Goal: Ask a question: Seek information or help from site administrators or community

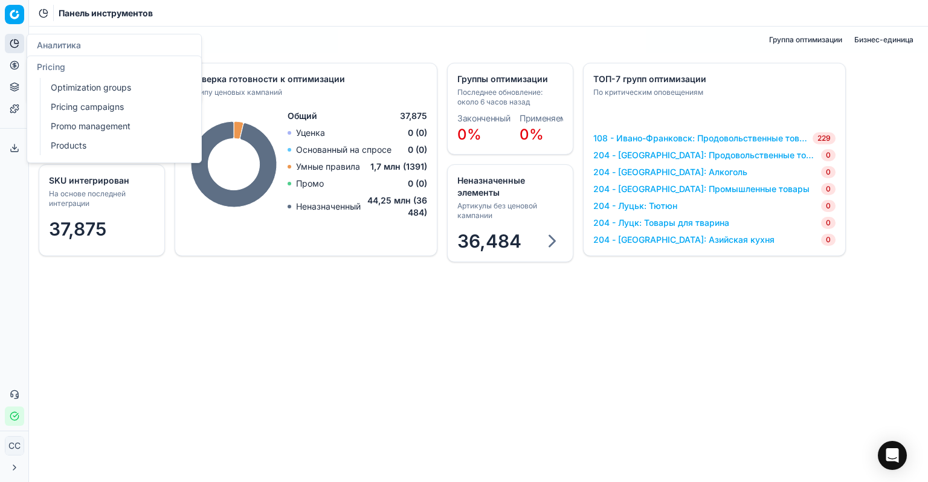
click at [15, 69] on circle at bounding box center [14, 65] width 8 height 8
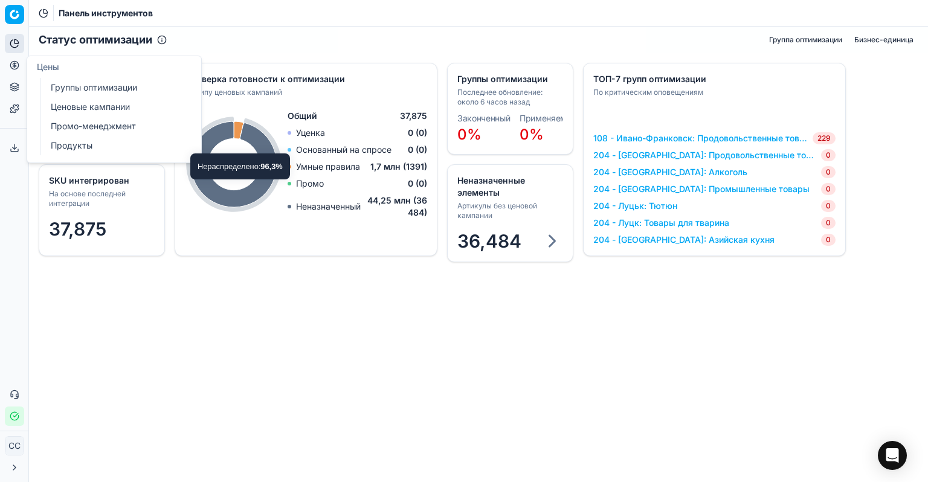
click at [309, 311] on div "Статус оптимизации Группа оптимизации Бизнес-единица SKU интегрирован На основе…" at bounding box center [478, 255] width 899 height 456
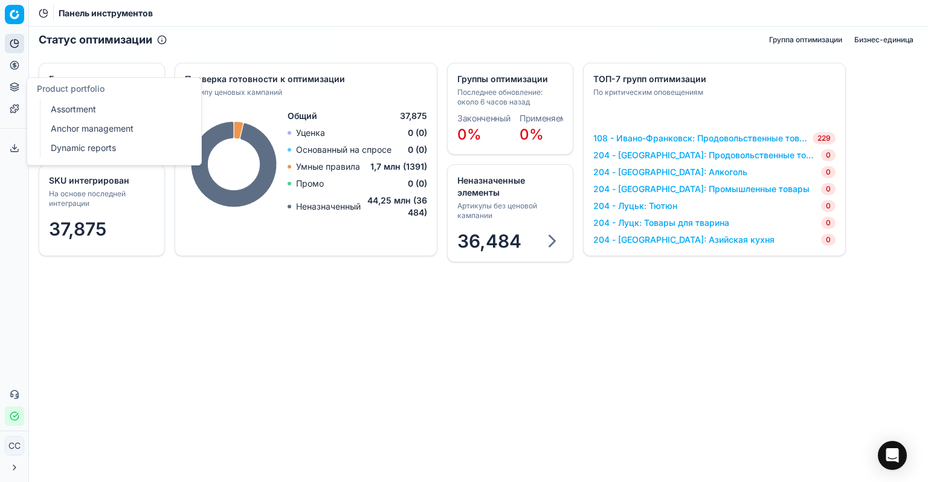
click at [13, 81] on button "Портфель продуктов" at bounding box center [14, 86] width 19 height 19
click at [12, 68] on icon at bounding box center [15, 65] width 10 height 10
click at [103, 89] on font "Группы оптимизации" at bounding box center [94, 87] width 86 height 10
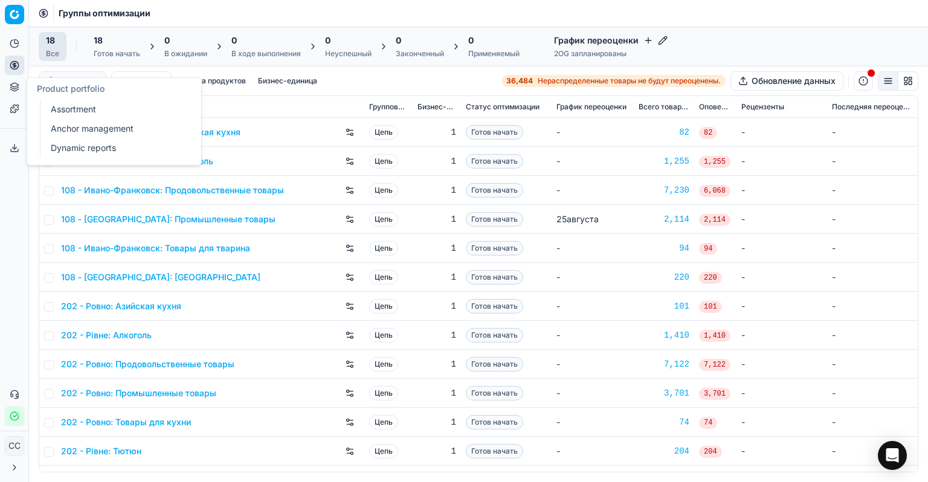
click at [19, 88] on button "Портфель продуктов" at bounding box center [14, 86] width 19 height 19
click at [16, 63] on icon at bounding box center [14, 64] width 3 height 3
click at [74, 105] on font "Ценовые кампании" at bounding box center [90, 107] width 79 height 10
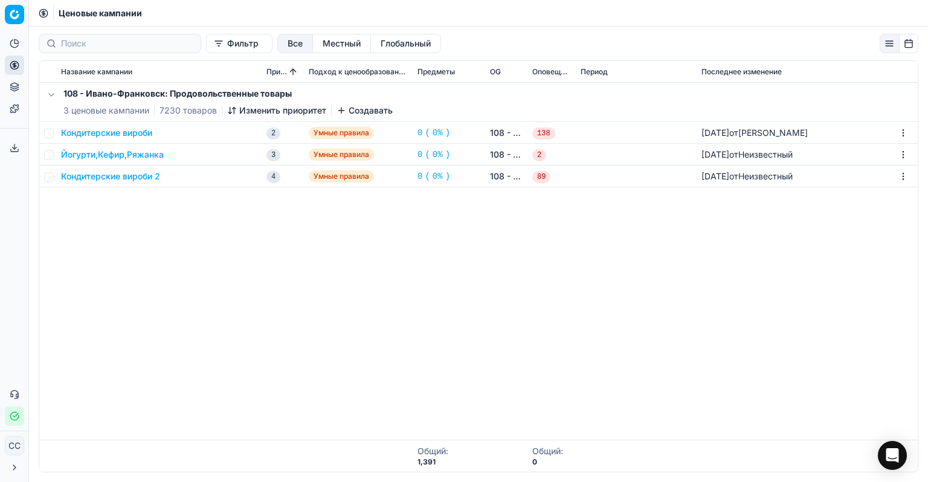
click at [66, 115] on span "3 ценовые кампании" at bounding box center [106, 111] width 86 height 12
click at [52, 94] on button "button" at bounding box center [51, 95] width 15 height 15
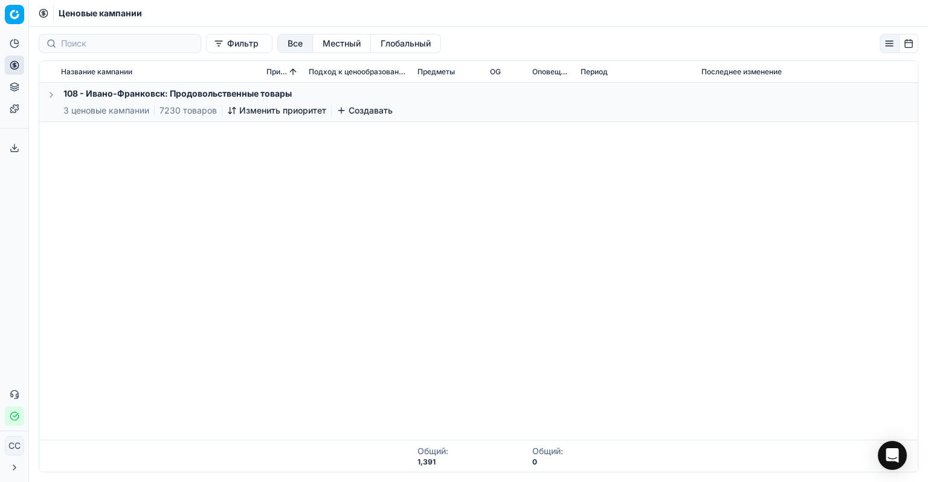
click at [57, 93] on button "button" at bounding box center [51, 95] width 15 height 15
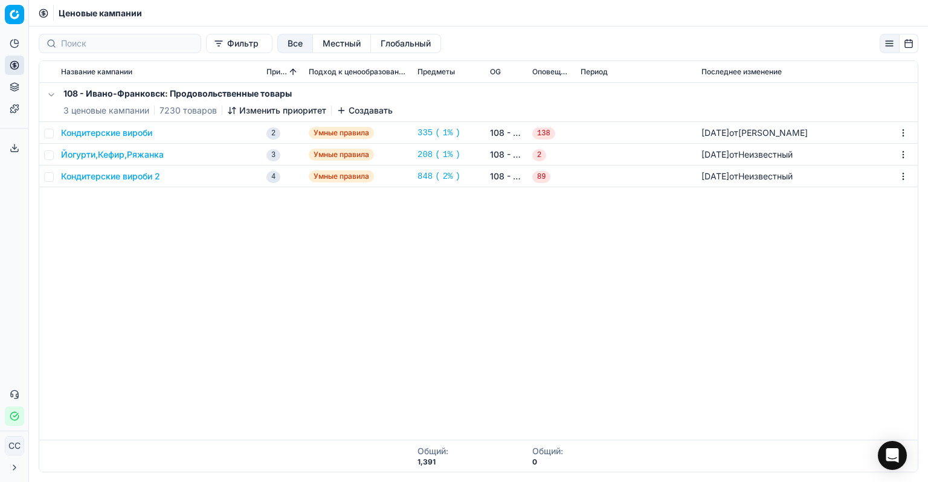
click at [190, 94] on font "108 - Ивано-Франковск: Продовольственные товары" at bounding box center [177, 93] width 228 height 10
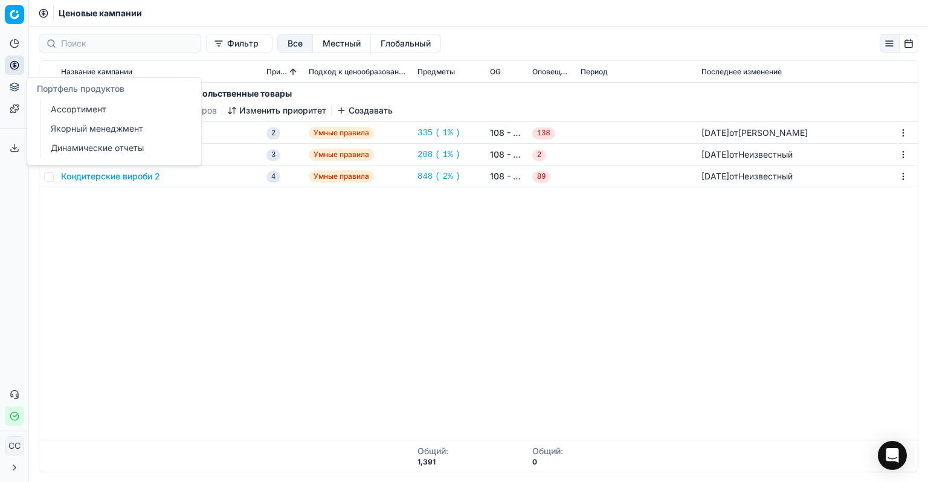
click at [63, 109] on font "Ассортимент" at bounding box center [79, 109] width 56 height 10
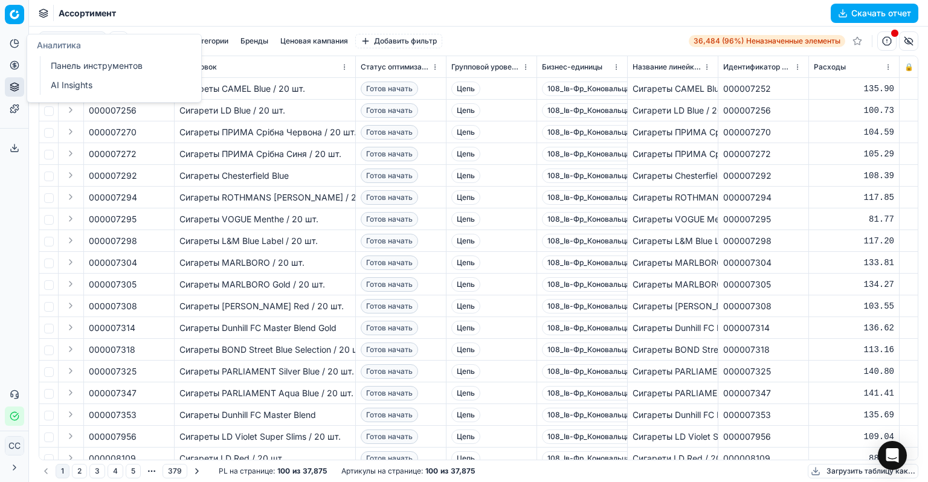
click at [11, 45] on icon at bounding box center [15, 44] width 10 height 10
click at [627, 454] on icon "Открытый Интерком Мессенджер" at bounding box center [892, 456] width 14 height 16
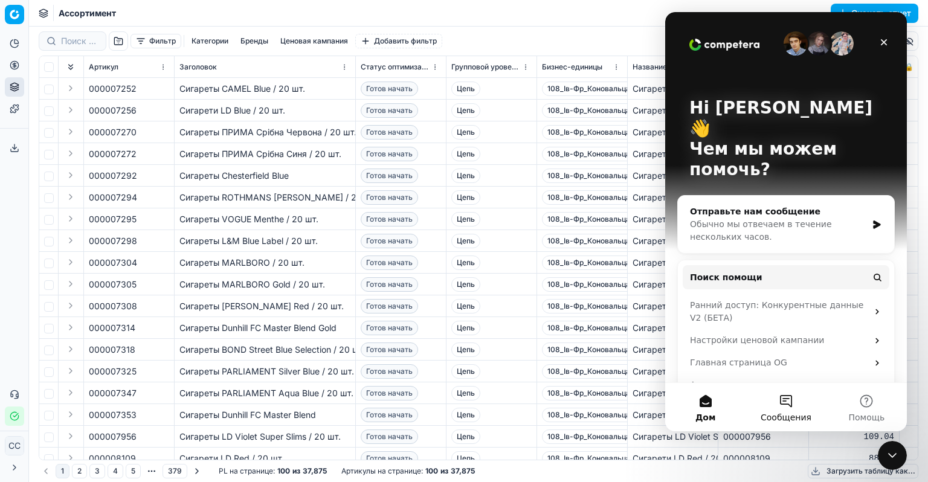
click at [627, 413] on font "Сообщения" at bounding box center [786, 418] width 51 height 10
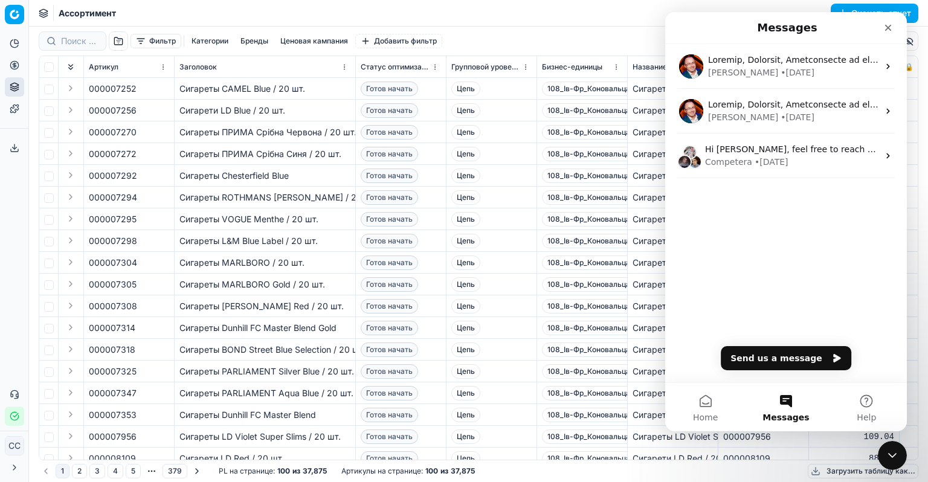
click at [627, 288] on div "[PERSON_NAME] • [DATE] [PERSON_NAME] • [DATE] Hi [PERSON_NAME], feel free to re…" at bounding box center [786, 213] width 242 height 338
click at [627, 410] on button "Help" at bounding box center [867, 407] width 80 height 48
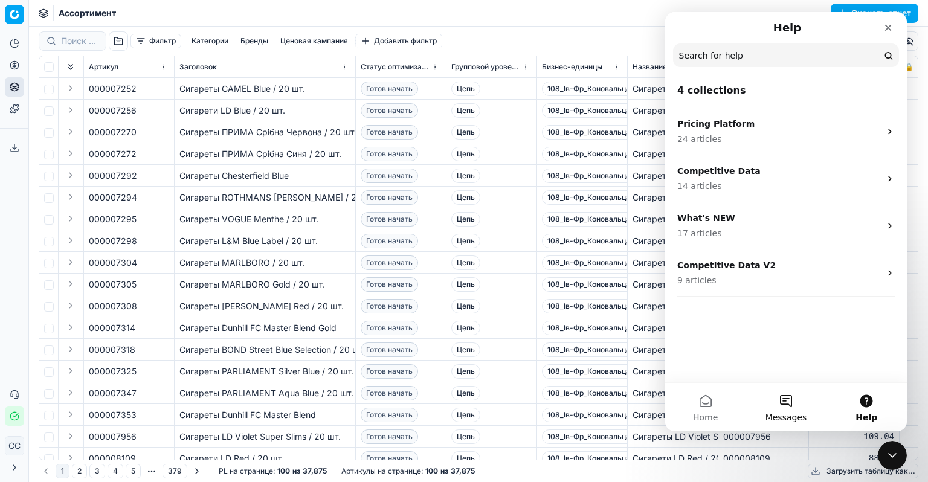
click at [627, 401] on button "Messages" at bounding box center [786, 407] width 80 height 48
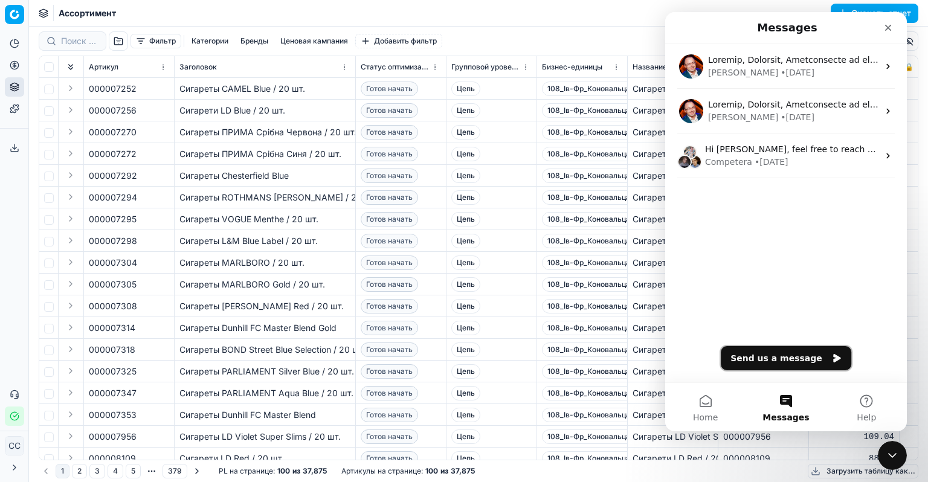
click at [627, 364] on button "Send us a message" at bounding box center [786, 358] width 131 height 24
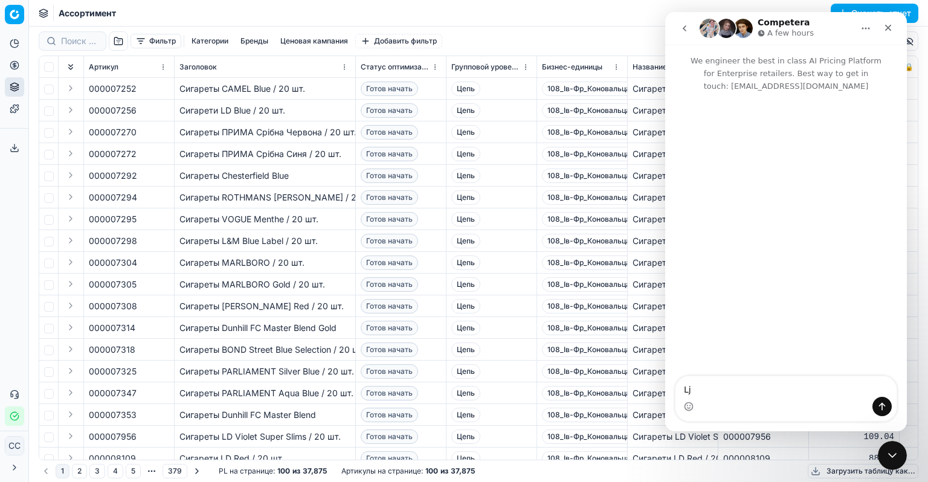
type textarea "L"
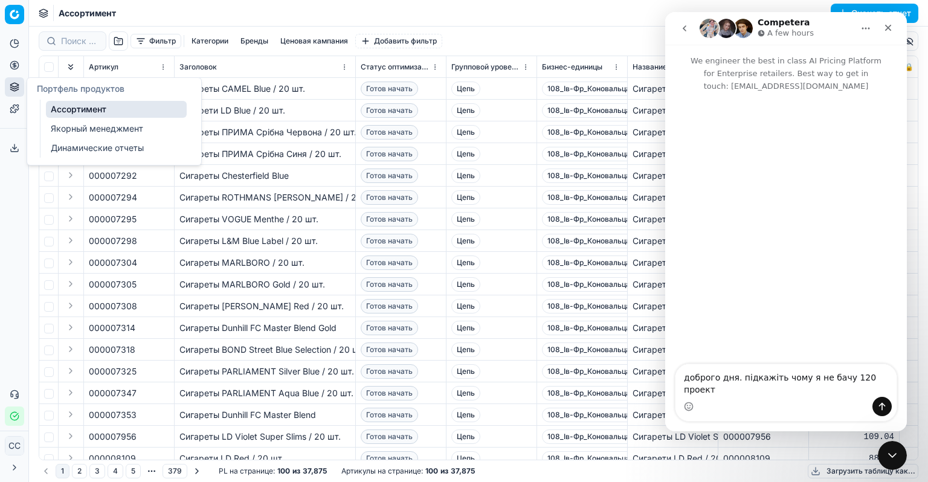
click at [14, 85] on icon at bounding box center [15, 87] width 10 height 10
click at [13, 68] on icon at bounding box center [15, 65] width 10 height 10
click at [65, 105] on font "Ценовые кампании" at bounding box center [90, 107] width 79 height 10
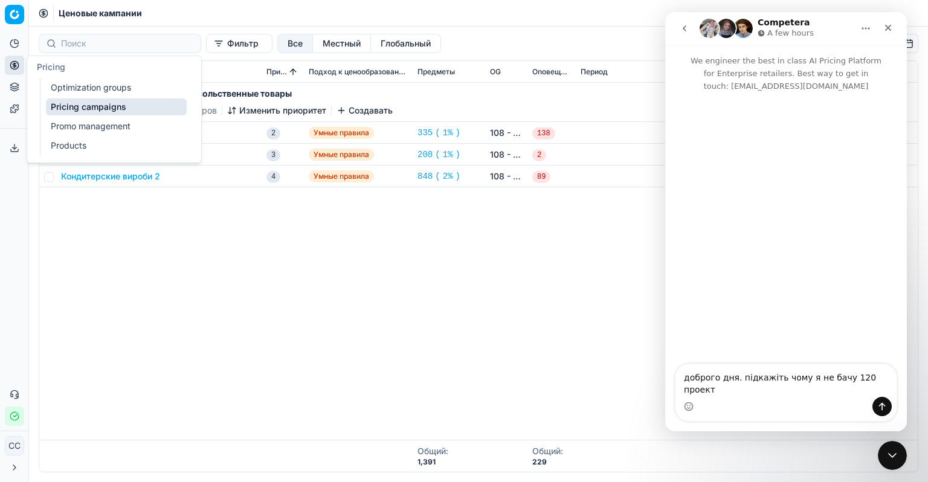
click at [14, 60] on icon at bounding box center [15, 65] width 10 height 10
click at [62, 88] on font "Группы оптимизации" at bounding box center [94, 87] width 86 height 10
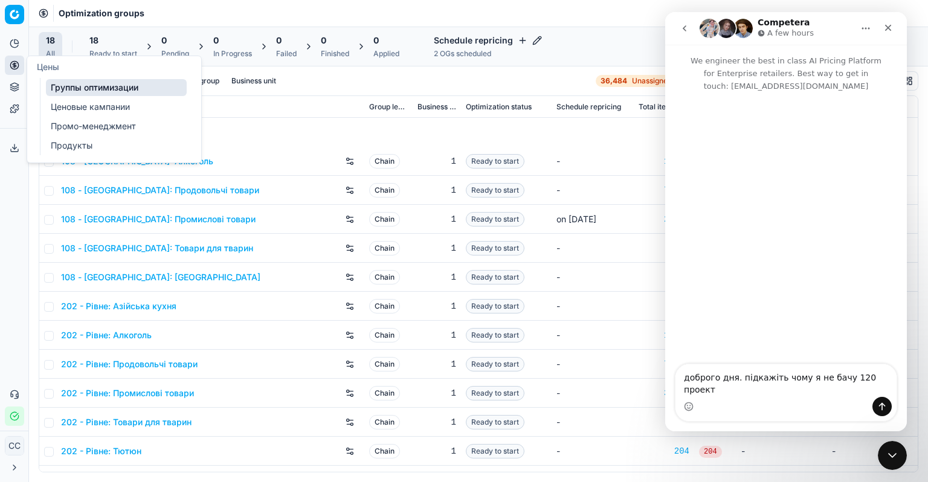
scroll to position [167, 0]
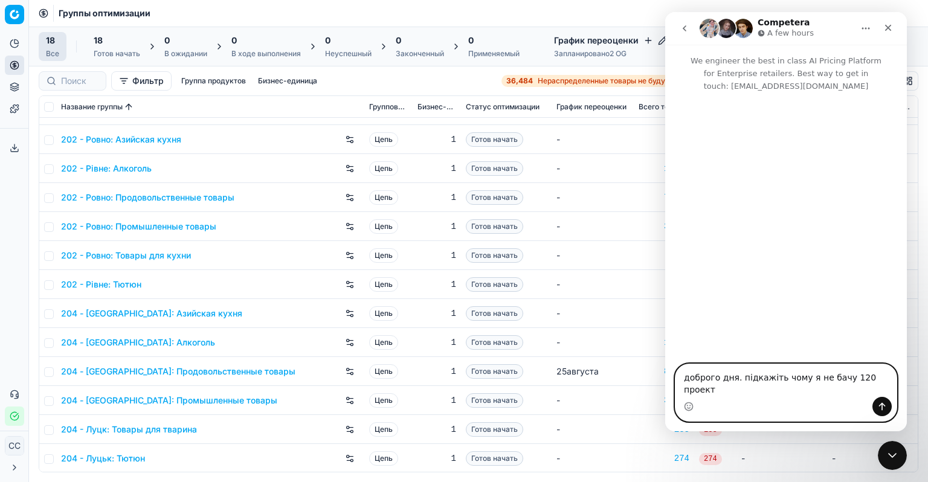
click at [627, 387] on textarea "доброго дня. підкажіть чому я не бачу 120 проект" at bounding box center [786, 380] width 221 height 33
type textarea "доброго дня. підкажіть чому я не бачу 120 проект . є тільки 108,202,204"
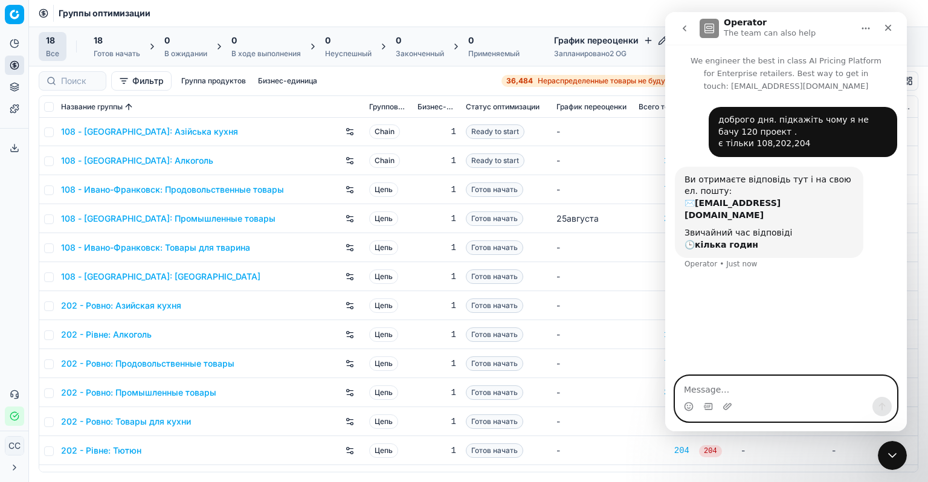
scroll to position [0, 0]
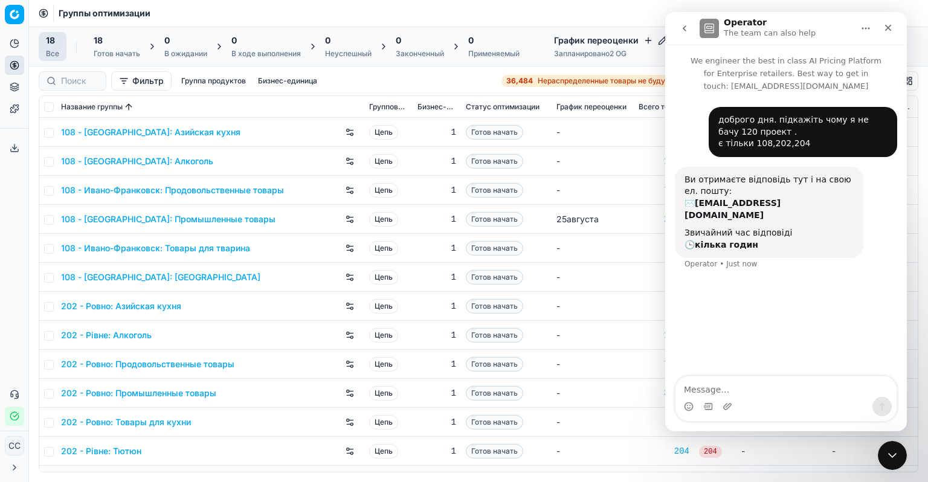
click at [612, 267] on td "-" at bounding box center [593, 277] width 82 height 29
click at [627, 454] on icon "Закрыть Intercom Messenger" at bounding box center [891, 454] width 15 height 15
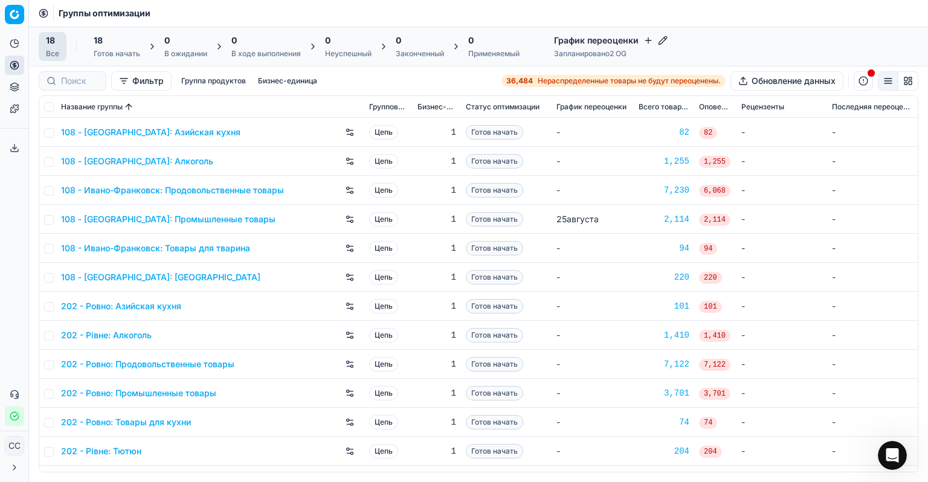
click at [627, 37] on icon "button" at bounding box center [649, 41] width 10 height 10
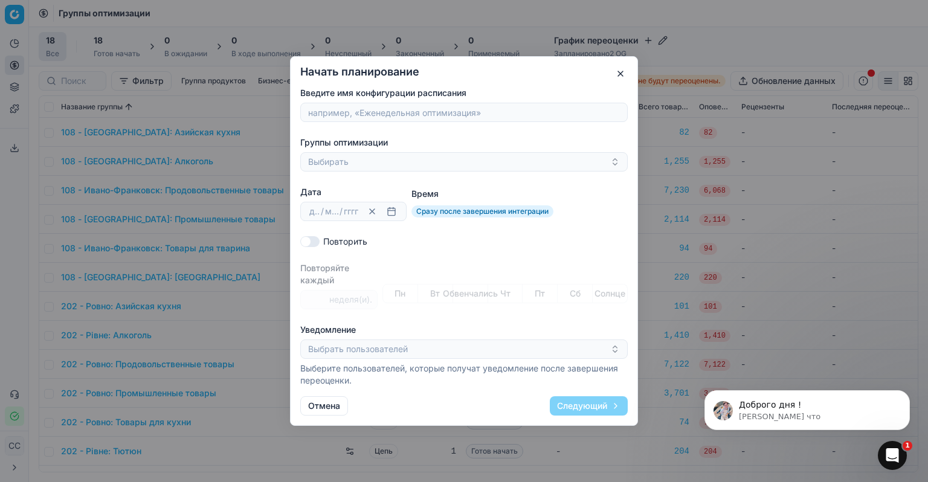
click at [616, 73] on button "button" at bounding box center [620, 73] width 15 height 15
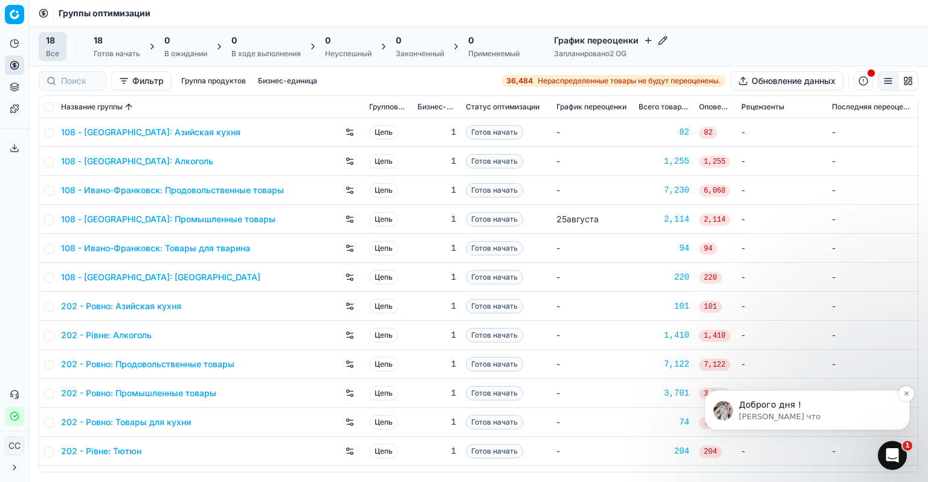
click at [627, 412] on font "[PERSON_NAME] что" at bounding box center [780, 416] width 82 height 9
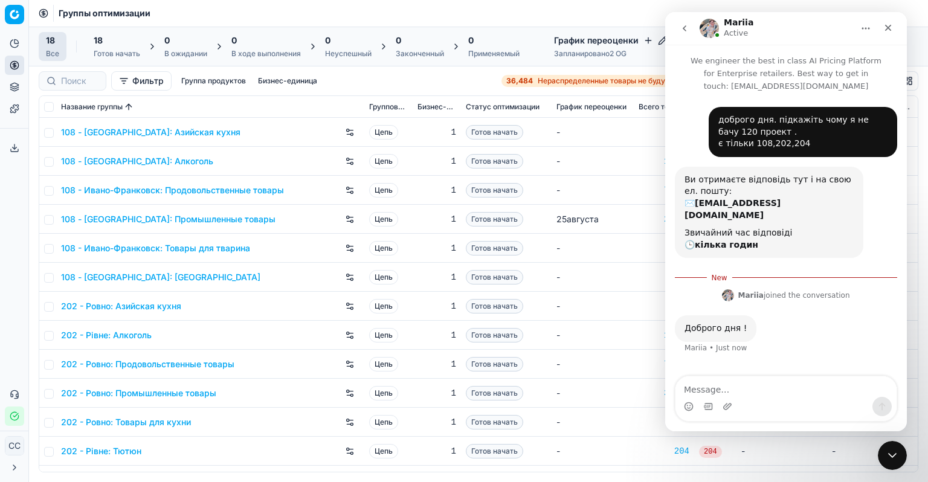
scroll to position [1, 0]
click at [589, 302] on td "-" at bounding box center [593, 306] width 82 height 29
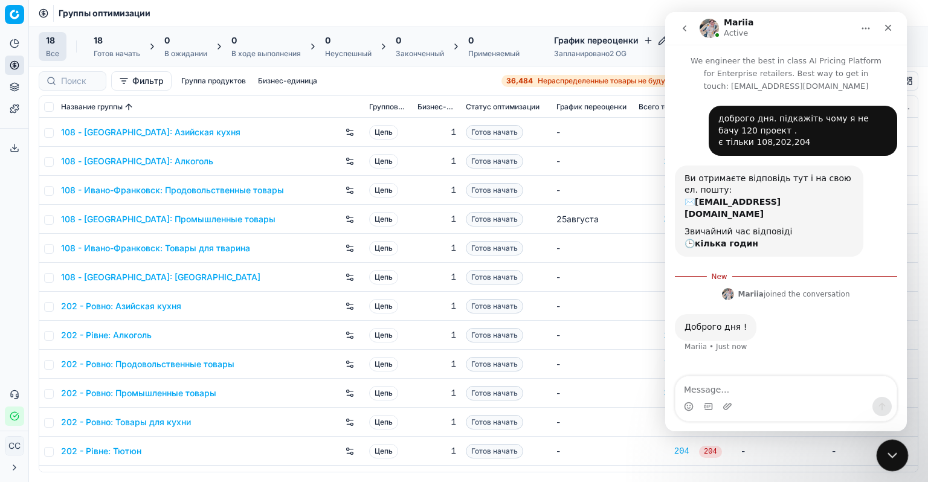
click at [627, 451] on div "Close Intercom Messenger" at bounding box center [890, 453] width 29 height 29
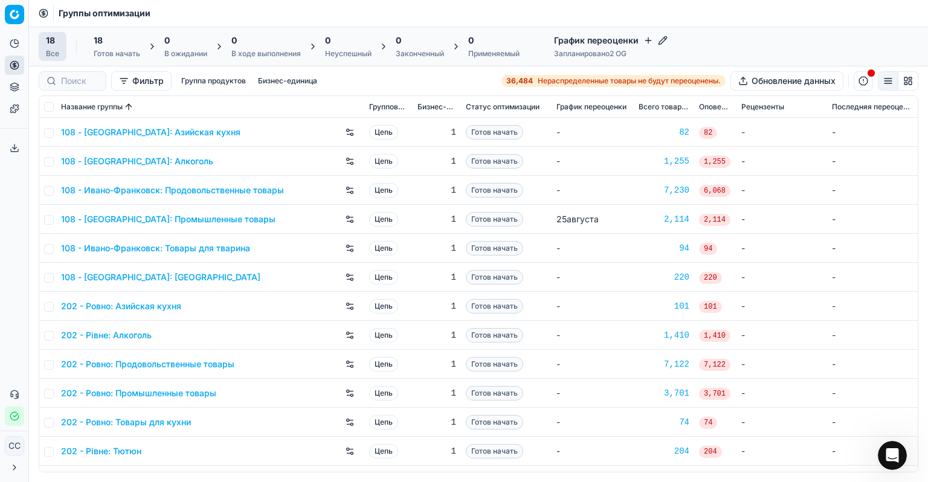
scroll to position [2, 0]
click at [16, 62] on icon at bounding box center [15, 65] width 10 height 10
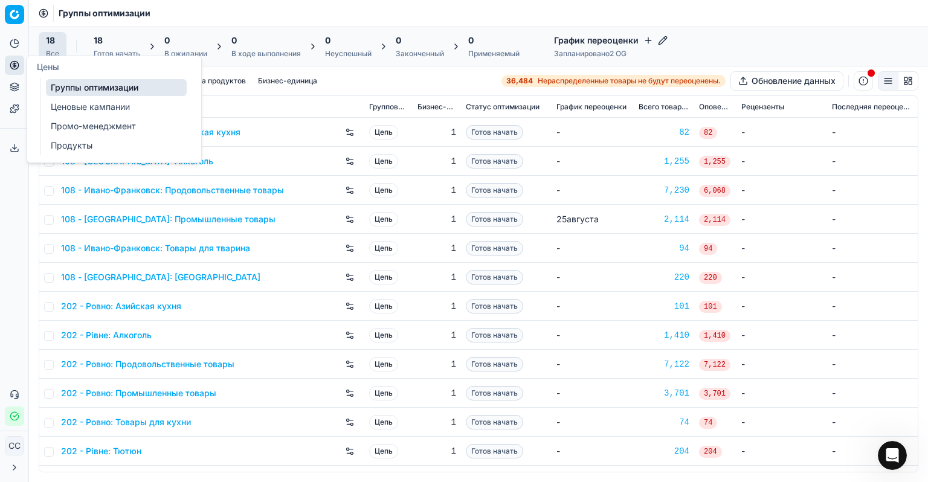
click at [82, 110] on font "Ценовые кампании" at bounding box center [90, 107] width 79 height 10
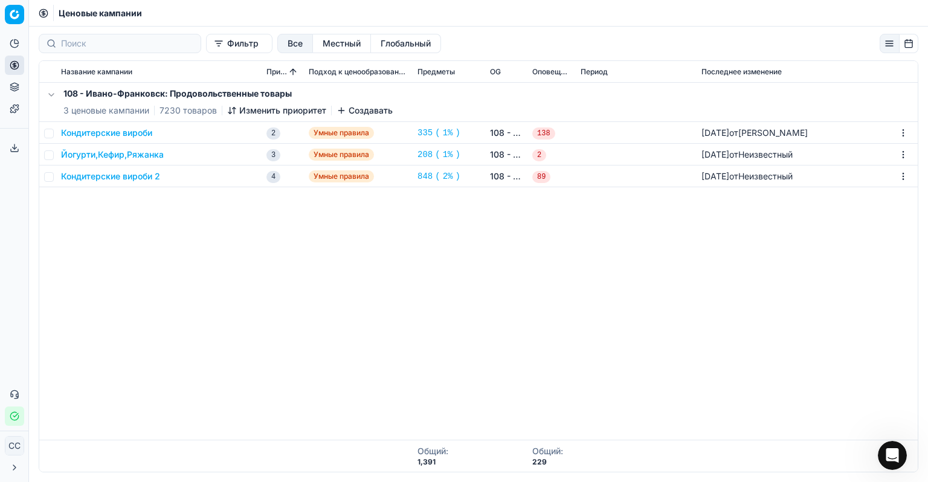
click at [173, 238] on div "108 - Ивано-Франковск: Продовольственные товары 3 ценовые кампании 7230 товаров…" at bounding box center [478, 261] width 879 height 357
click at [278, 74] on font "Приоритет" at bounding box center [286, 71] width 38 height 9
click at [288, 43] on font "Все" at bounding box center [295, 43] width 15 height 10
click at [323, 43] on font "Местный" at bounding box center [342, 43] width 38 height 10
click at [381, 43] on font "Глобальный" at bounding box center [406, 43] width 50 height 10
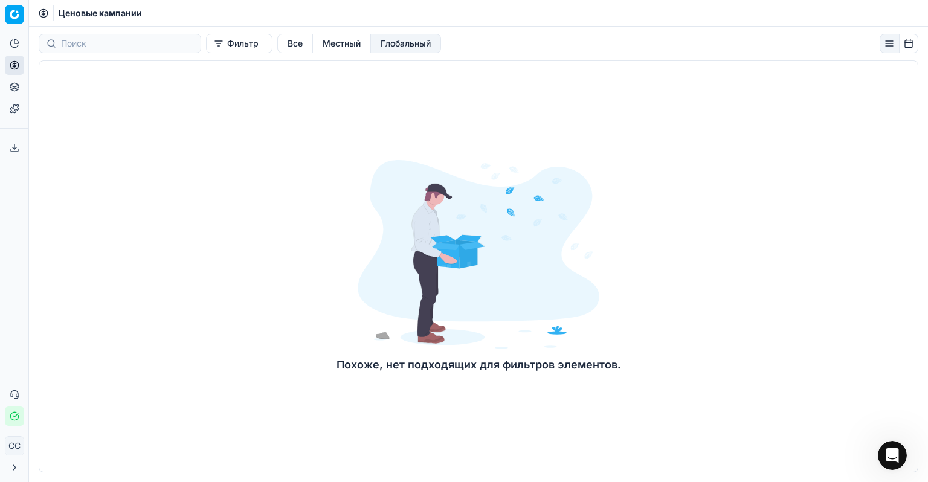
click at [109, 51] on div at bounding box center [120, 43] width 163 height 19
click at [13, 45] on icon at bounding box center [15, 44] width 10 height 10
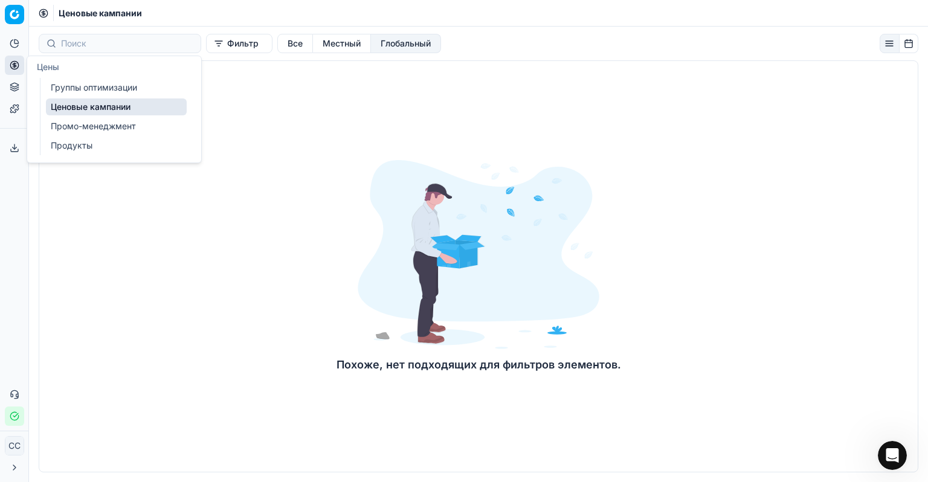
click at [19, 71] on button "Цены" at bounding box center [14, 65] width 19 height 19
click at [102, 82] on font "Группы оптимизации" at bounding box center [94, 88] width 86 height 12
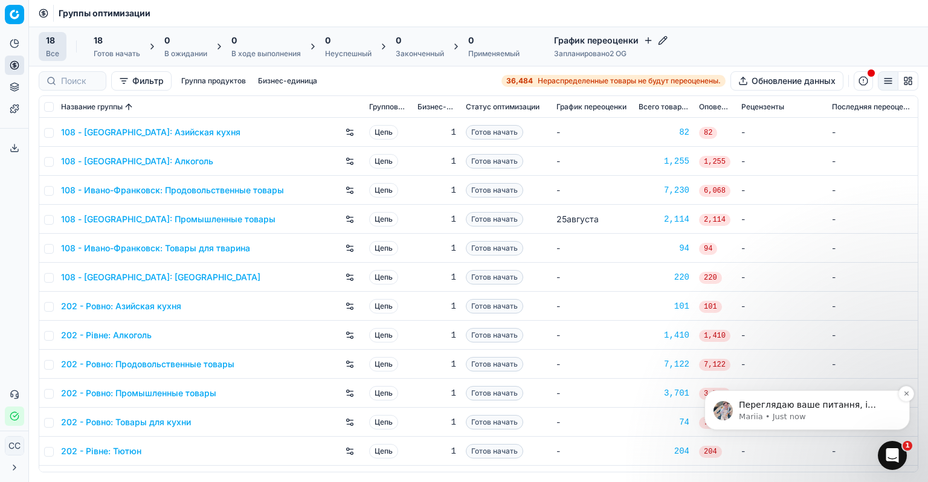
click at [627, 408] on p "Переглядаю ваше питання, і скоро повернусь з відповіддю" at bounding box center [817, 405] width 156 height 12
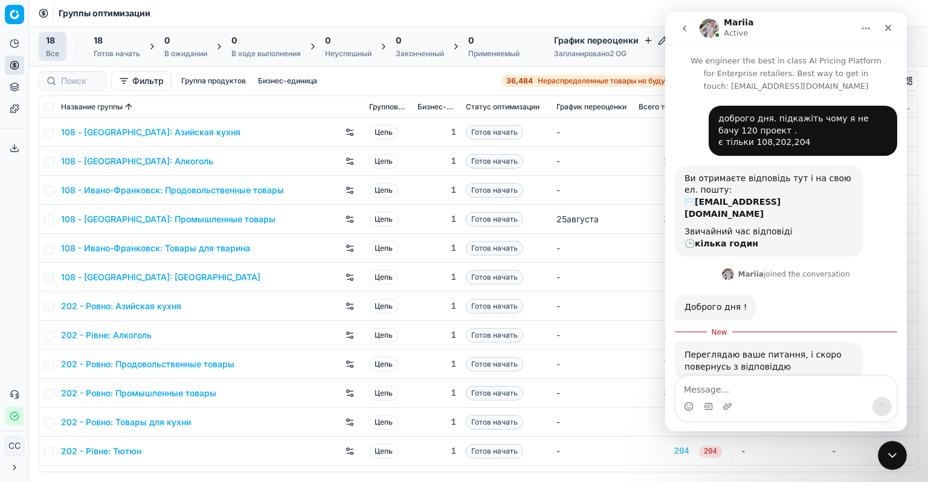
scroll to position [18, 0]
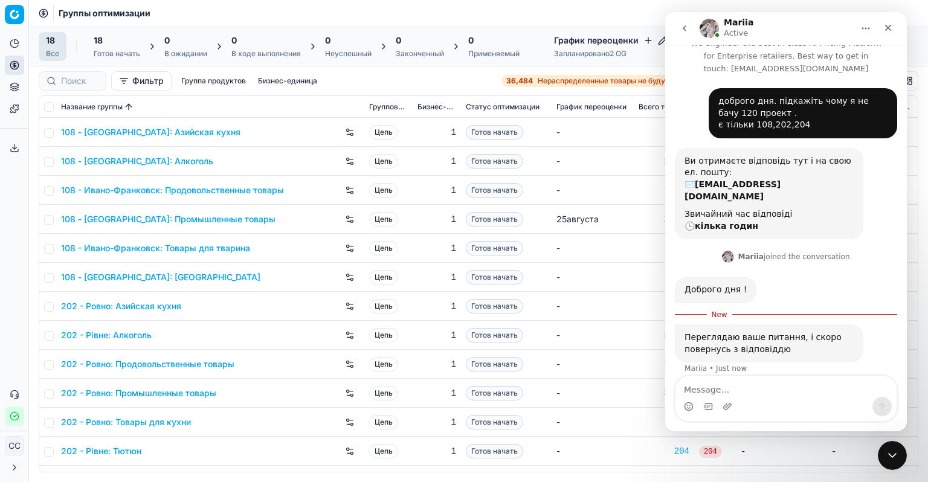
click at [275, 330] on div "202 - Рівне: Алкоголь" at bounding box center [210, 335] width 299 height 19
click at [627, 456] on icon "Close Intercom Messenger" at bounding box center [891, 454] width 15 height 15
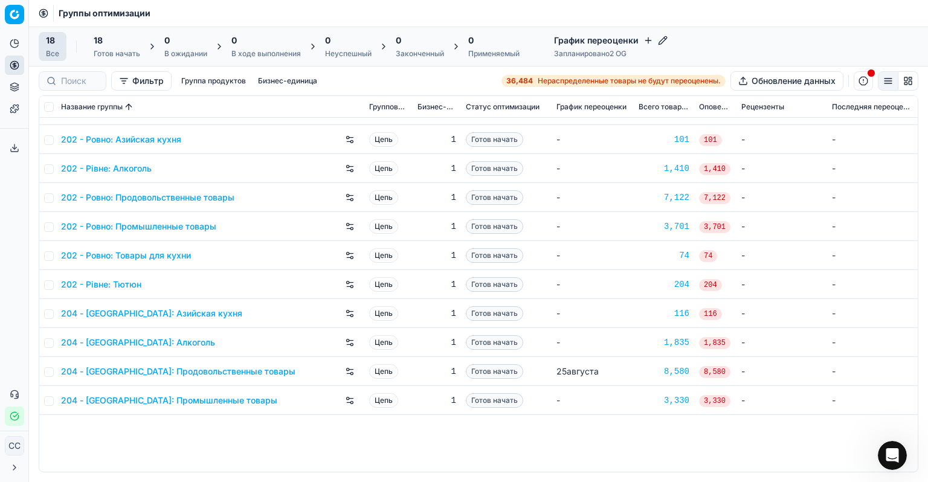
scroll to position [0, 0]
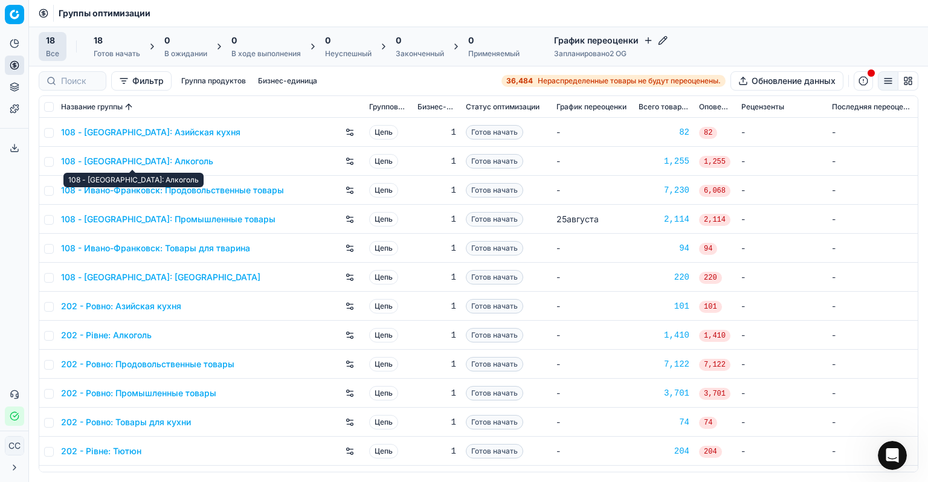
click at [145, 163] on font "108 - [GEOGRAPHIC_DATA]: Алкоголь" at bounding box center [137, 161] width 152 height 10
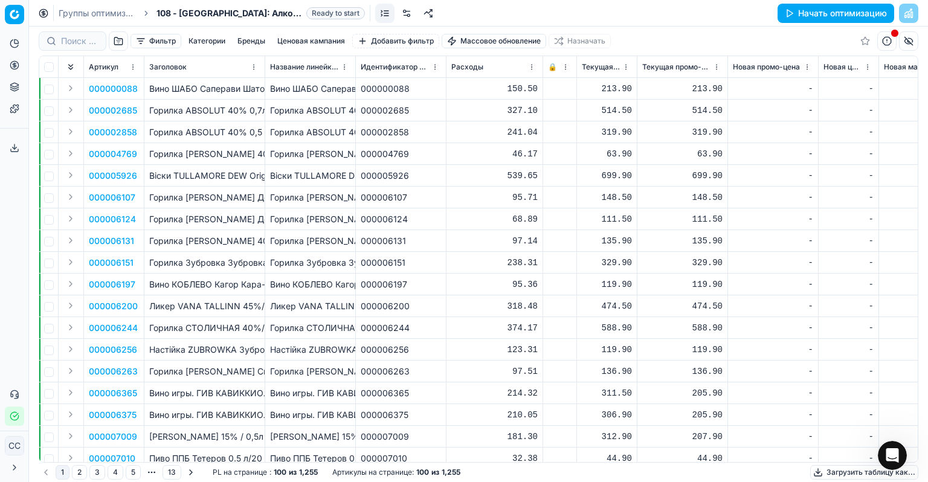
click at [158, 43] on font "Фильтр" at bounding box center [162, 40] width 27 height 9
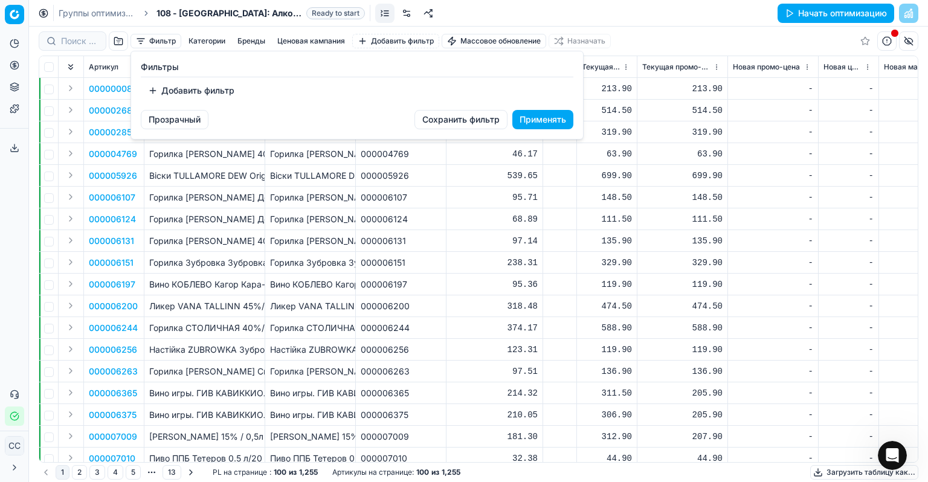
click at [181, 91] on font "Добавить фильтр" at bounding box center [197, 90] width 73 height 10
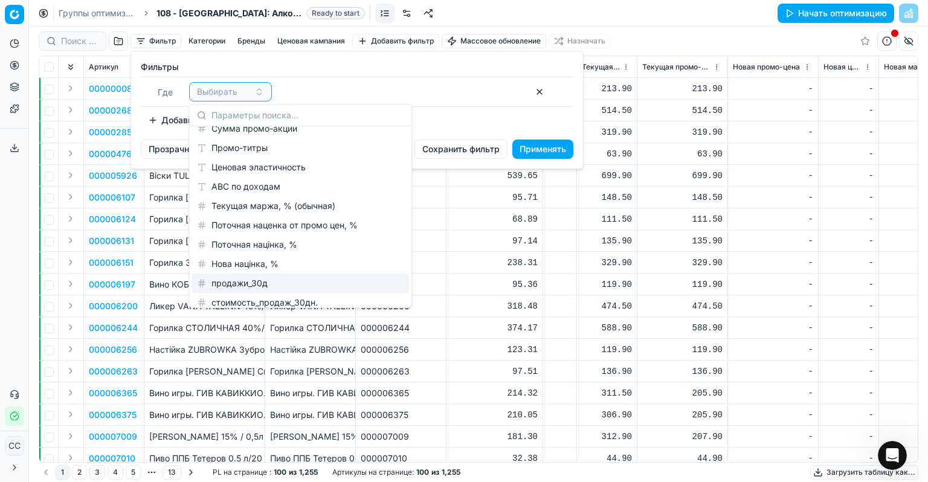
scroll to position [636, 0]
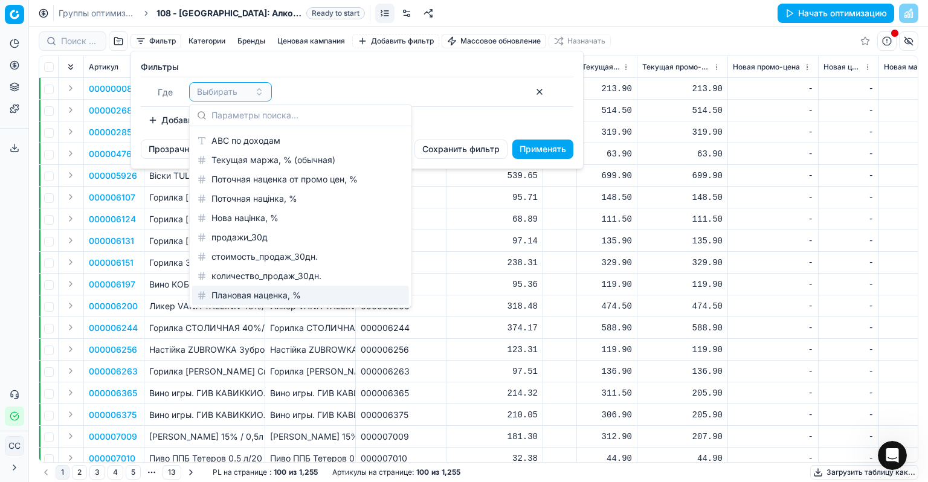
click at [422, 356] on html "Исходный текст Оцените этот перевод Ваш отзыв поможет нам улучшить Google Перев…" at bounding box center [464, 241] width 928 height 482
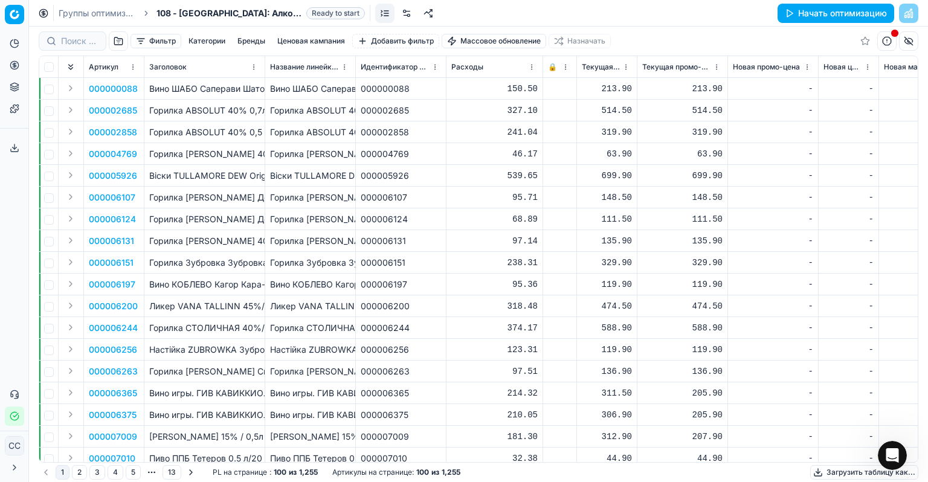
click at [210, 112] on font "Горилка ABSOLUT 40% 0,7л" at bounding box center [208, 110] width 118 height 10
click at [167, 109] on font "Горилка ABSOLUT 40% 0,7л" at bounding box center [208, 110] width 118 height 10
click at [121, 44] on button "button" at bounding box center [118, 40] width 19 height 19
click at [156, 39] on font "Фильтр" at bounding box center [162, 40] width 27 height 9
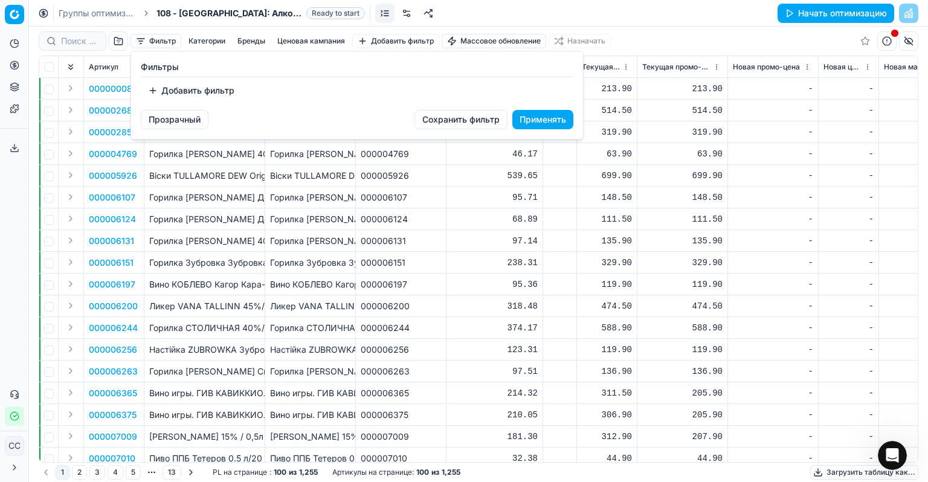
click at [129, 225] on html "Исходный текст Оцените этот перевод Ваш отзыв поможет нам улучшить Google Перев…" at bounding box center [464, 241] width 928 height 482
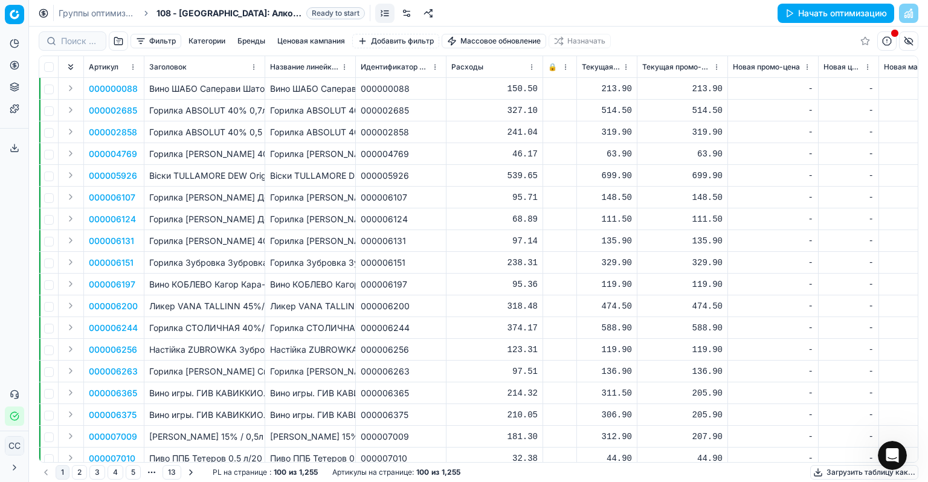
click at [174, 137] on font "Горилка ABSOLUT 40% 0,5 л" at bounding box center [209, 132] width 120 height 10
click at [622, 138] on td "319.90" at bounding box center [607, 132] width 60 height 22
click at [627, 132] on div "319.90" at bounding box center [682, 132] width 80 height 12
click at [627, 132] on input "319.9" at bounding box center [682, 132] width 80 height 19
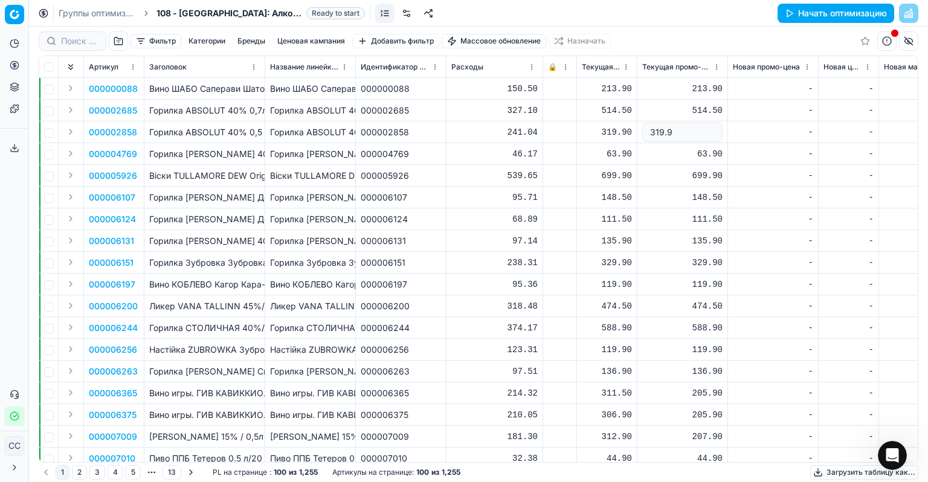
click at [627, 201] on td "148.50" at bounding box center [683, 198] width 91 height 22
click at [627, 47] on button "button" at bounding box center [887, 40] width 19 height 19
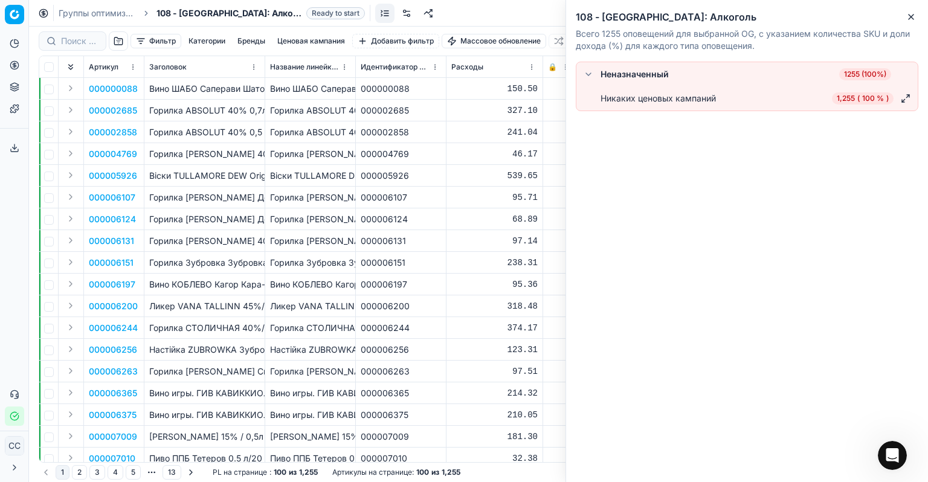
click at [627, 95] on div "Никаких ценовых кампаний 1,255 ( 100 % )" at bounding box center [757, 98] width 312 height 15
click at [627, 103] on span "1,255 ( 100 % )" at bounding box center [863, 98] width 62 height 12
click at [421, 210] on td "000006124" at bounding box center [401, 220] width 91 height 22
click at [627, 23] on button "Close" at bounding box center [911, 17] width 15 height 15
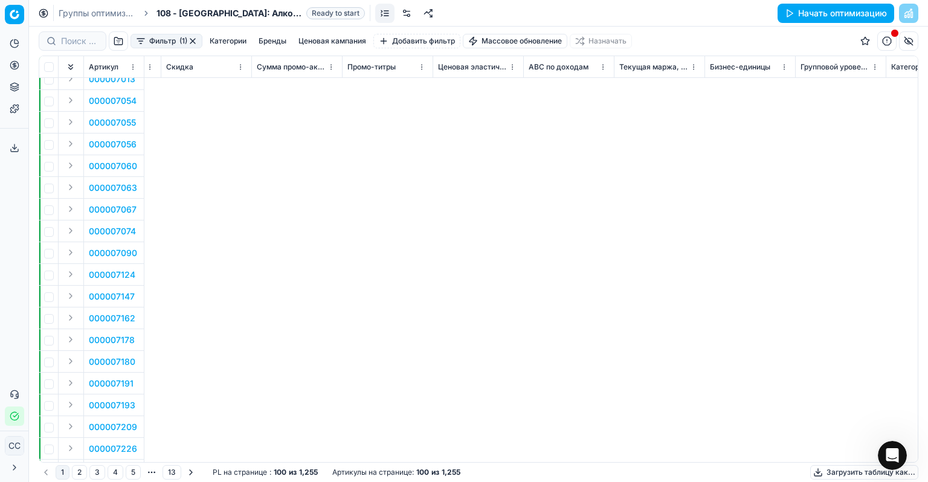
scroll to position [423, 0]
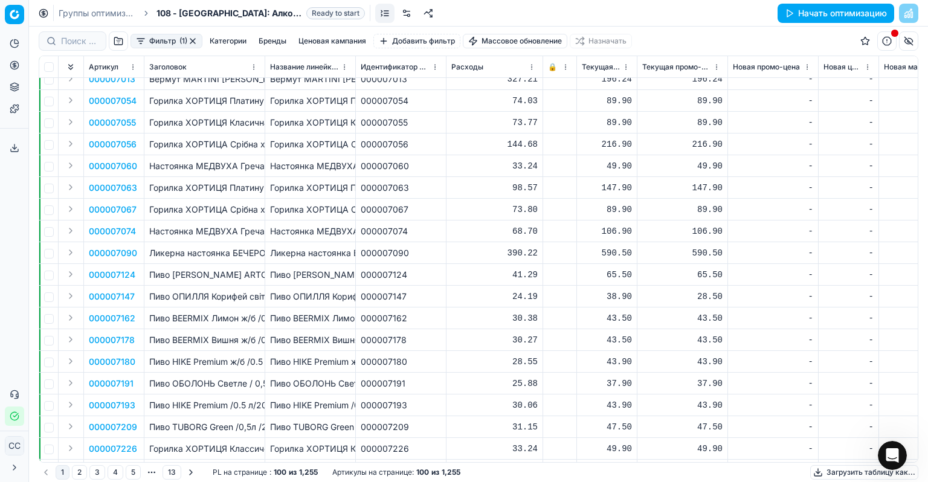
click at [167, 45] on font "Фильтр" at bounding box center [162, 41] width 27 height 10
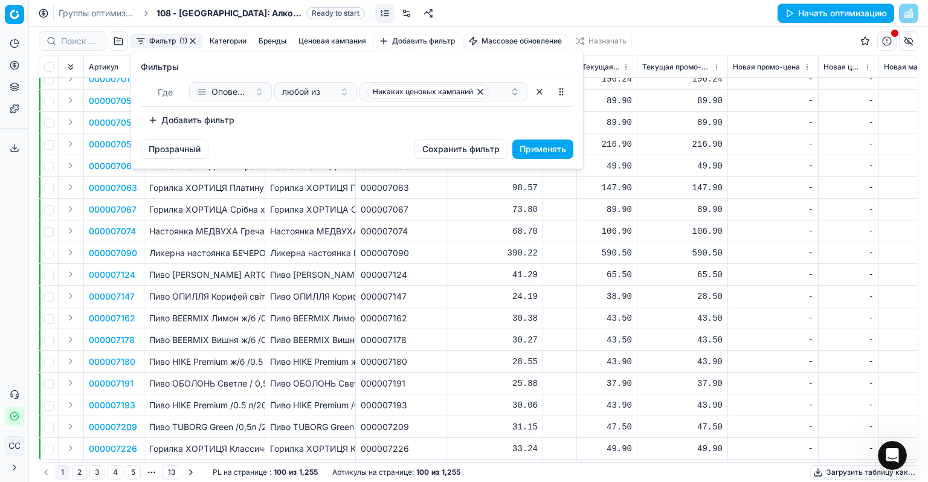
click at [163, 119] on font "Добавить фильтр" at bounding box center [197, 120] width 73 height 10
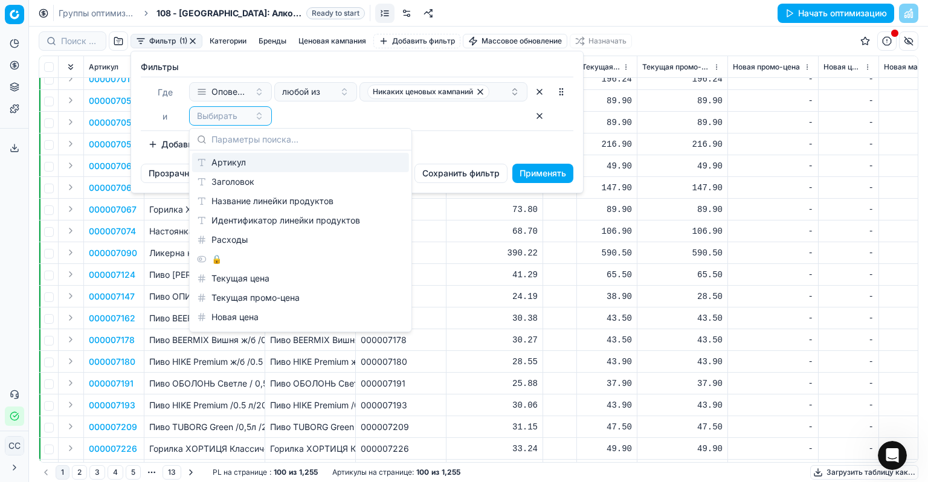
click at [213, 163] on font "Артикул" at bounding box center [229, 162] width 34 height 10
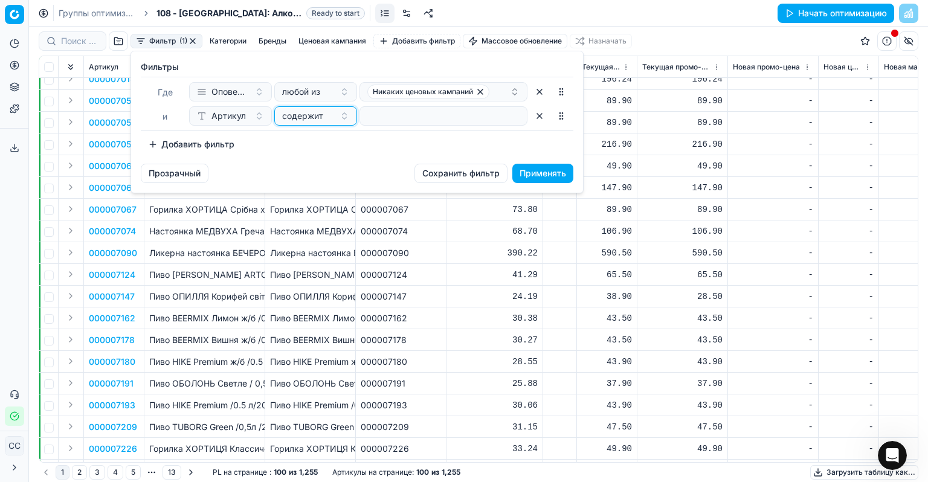
click at [349, 119] on button "содержит" at bounding box center [315, 115] width 83 height 19
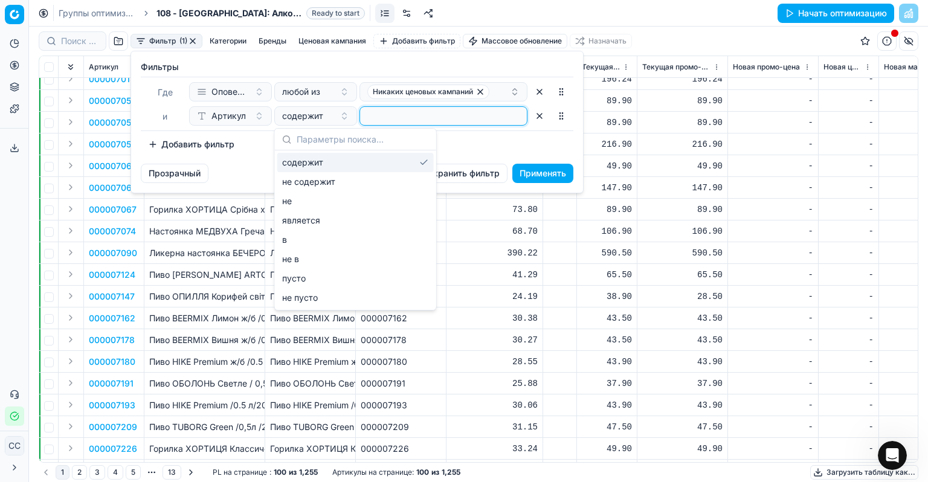
click at [454, 109] on input at bounding box center [443, 116] width 157 height 18
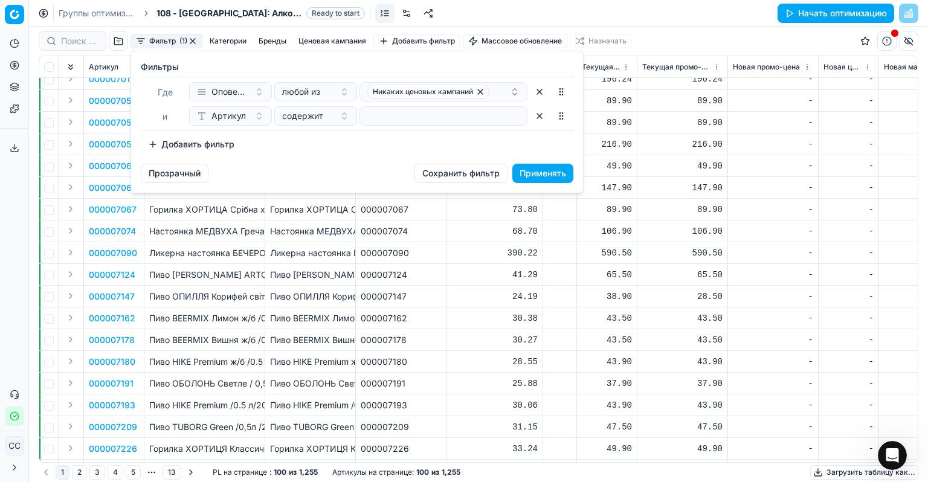
click at [529, 177] on font "Применять" at bounding box center [543, 173] width 47 height 10
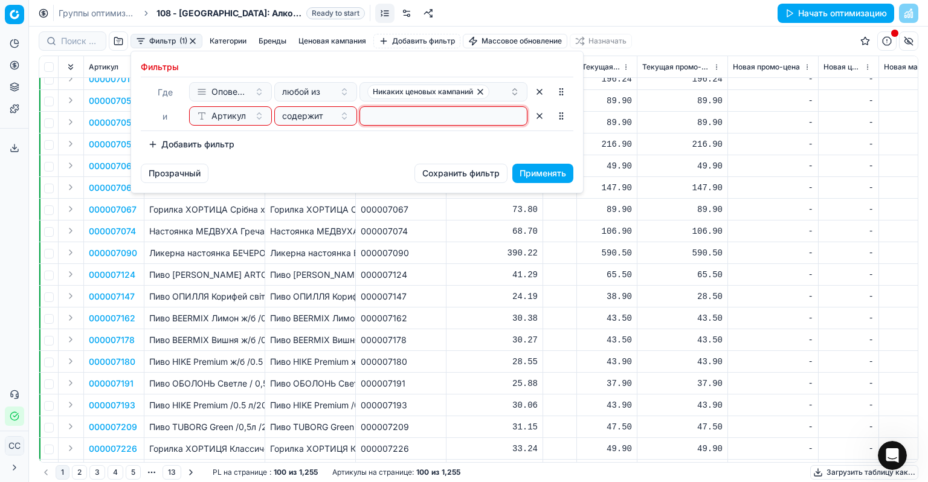
click at [399, 117] on input at bounding box center [443, 116] width 157 height 18
click at [482, 117] on input at bounding box center [443, 116] width 157 height 18
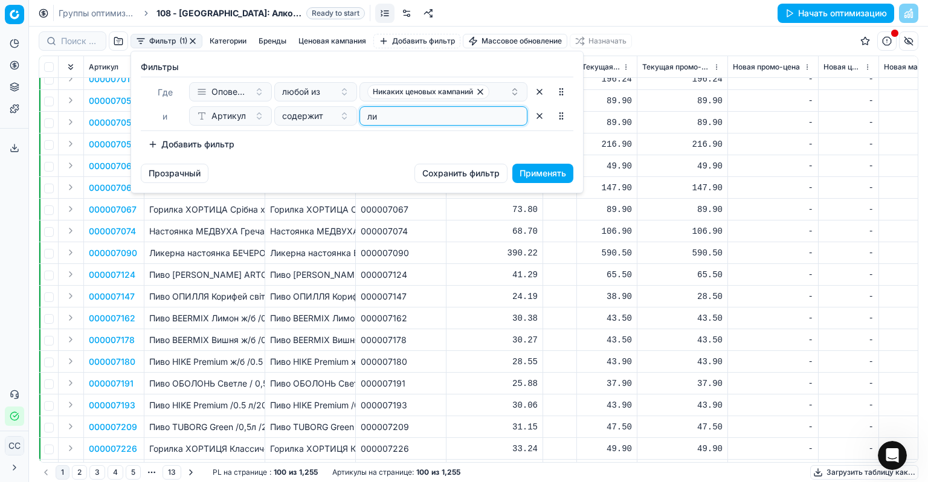
type input "л"
type input "0000007074"
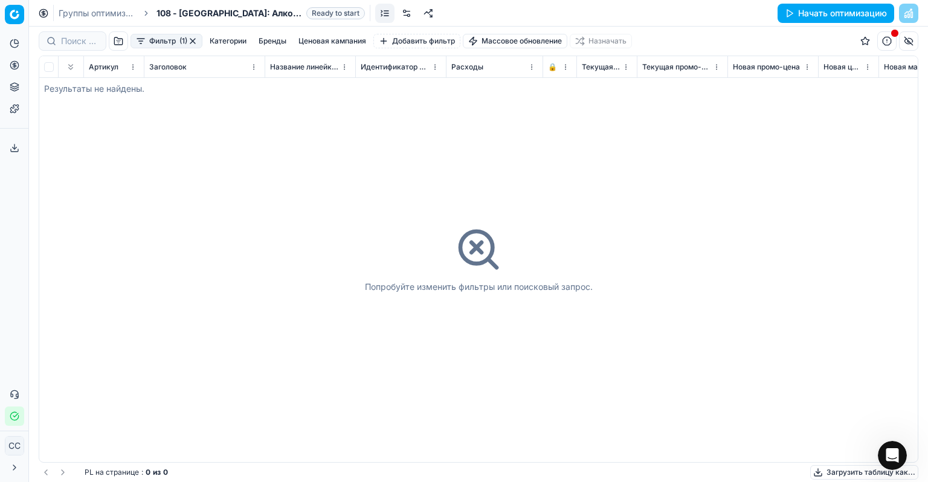
click at [195, 40] on button "button" at bounding box center [193, 41] width 10 height 10
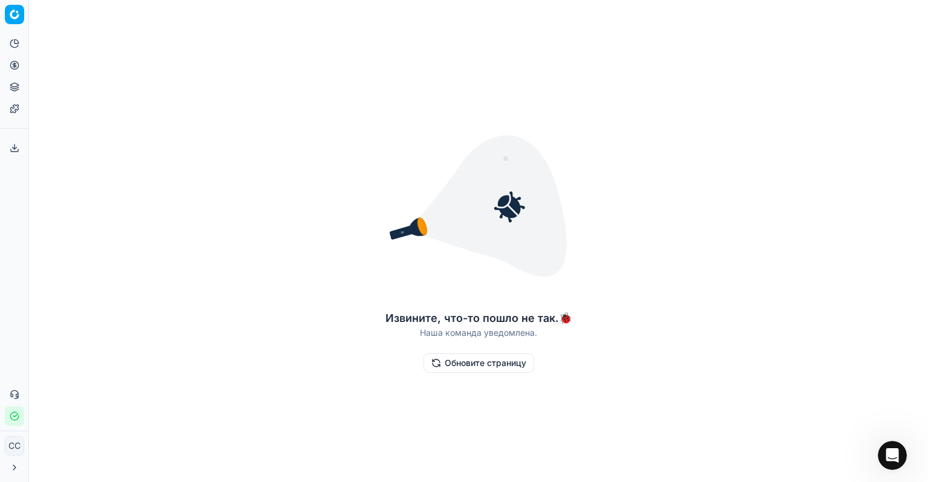
click at [7, 43] on button "Аналитика" at bounding box center [14, 43] width 19 height 19
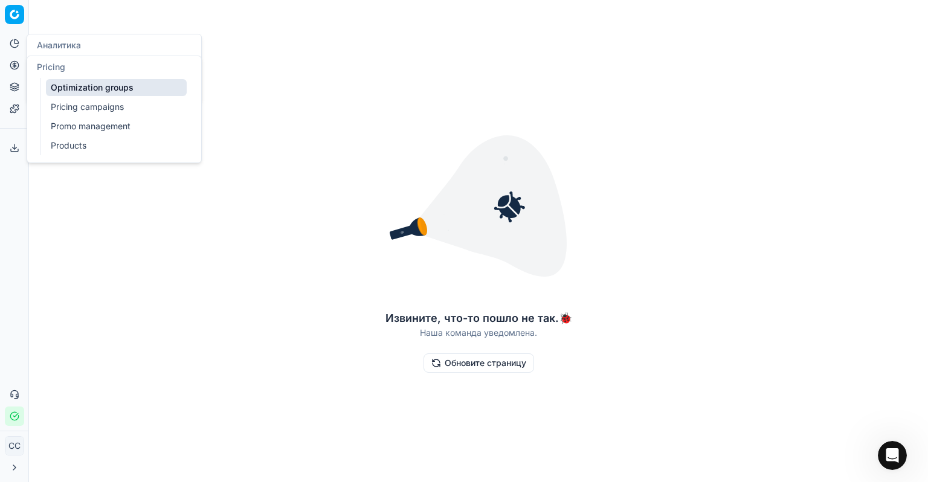
click at [19, 72] on button "Цены" at bounding box center [14, 65] width 19 height 19
click at [56, 101] on font "Ценовые кампании" at bounding box center [90, 107] width 79 height 12
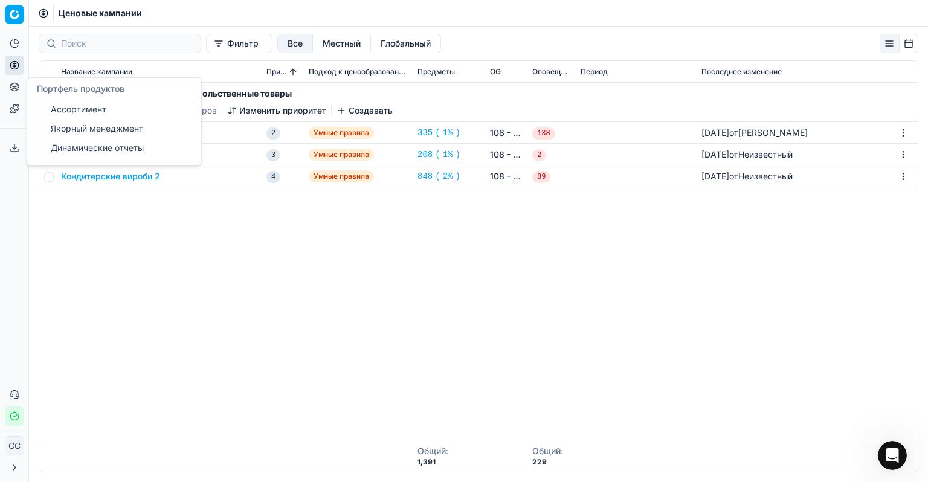
click at [72, 115] on link "Ассортимент" at bounding box center [116, 109] width 141 height 17
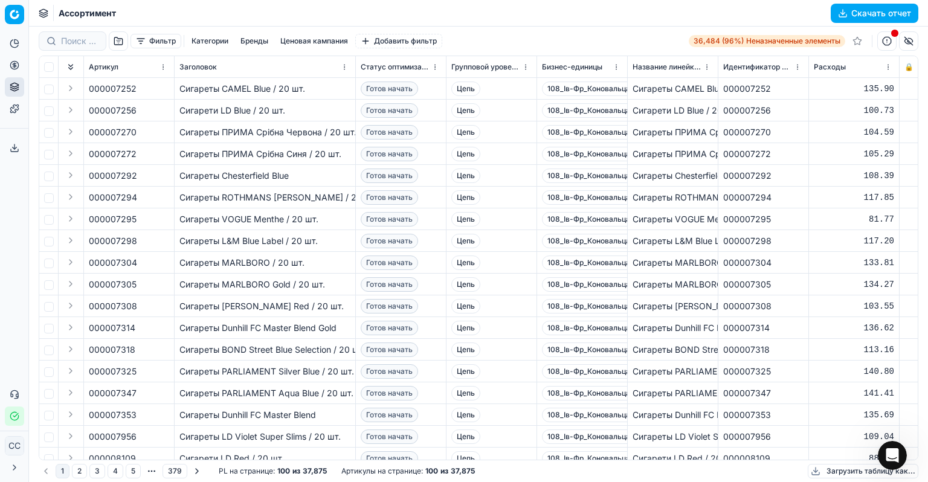
click at [627, 44] on button "button" at bounding box center [887, 40] width 19 height 19
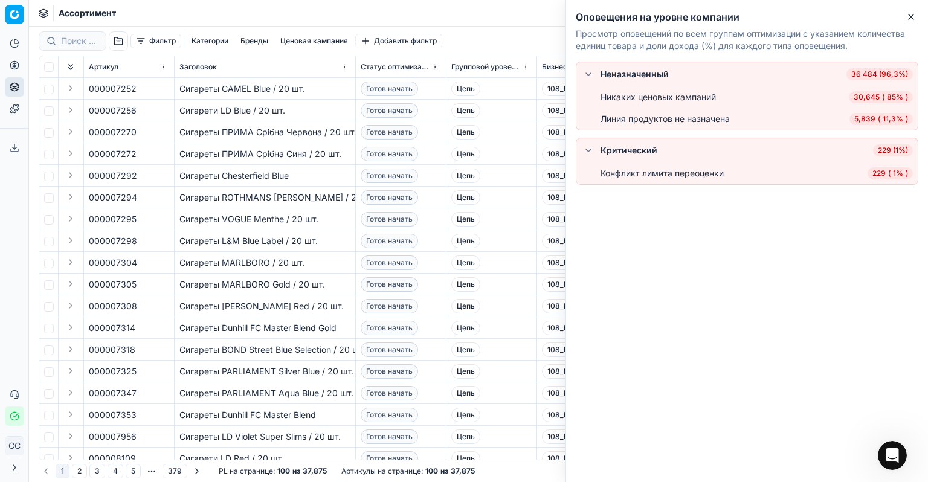
click at [627, 98] on font "30,645" at bounding box center [867, 96] width 26 height 9
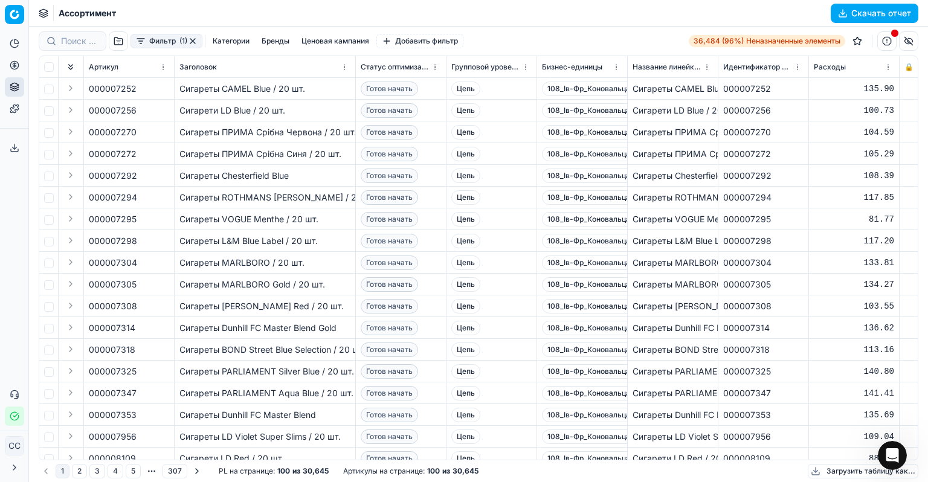
click at [401, 195] on font "Готов начать" at bounding box center [389, 197] width 47 height 9
click at [477, 195] on span "Цепь" at bounding box center [465, 197] width 29 height 15
click at [627, 18] on font "Скачать отчет" at bounding box center [882, 13] width 60 height 12
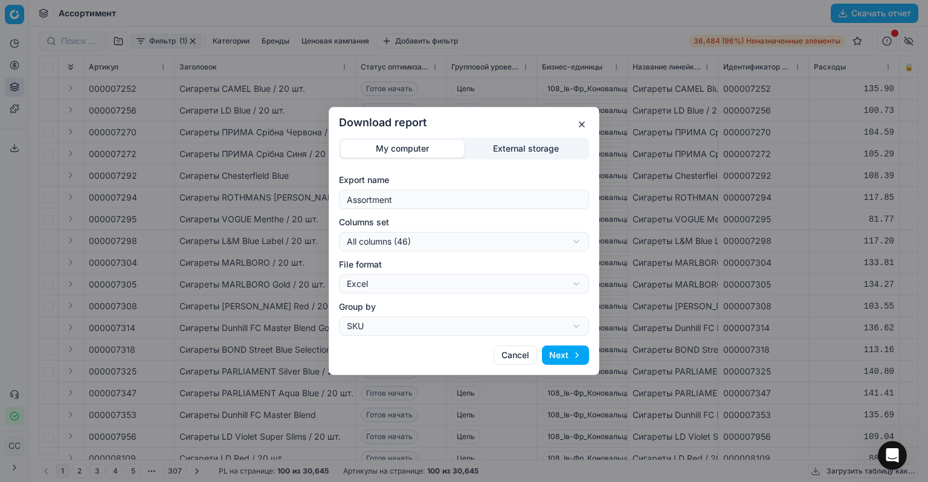
click at [524, 356] on button "Cancel" at bounding box center [516, 355] width 44 height 19
